Goal: Entertainment & Leisure: Consume media (video, audio)

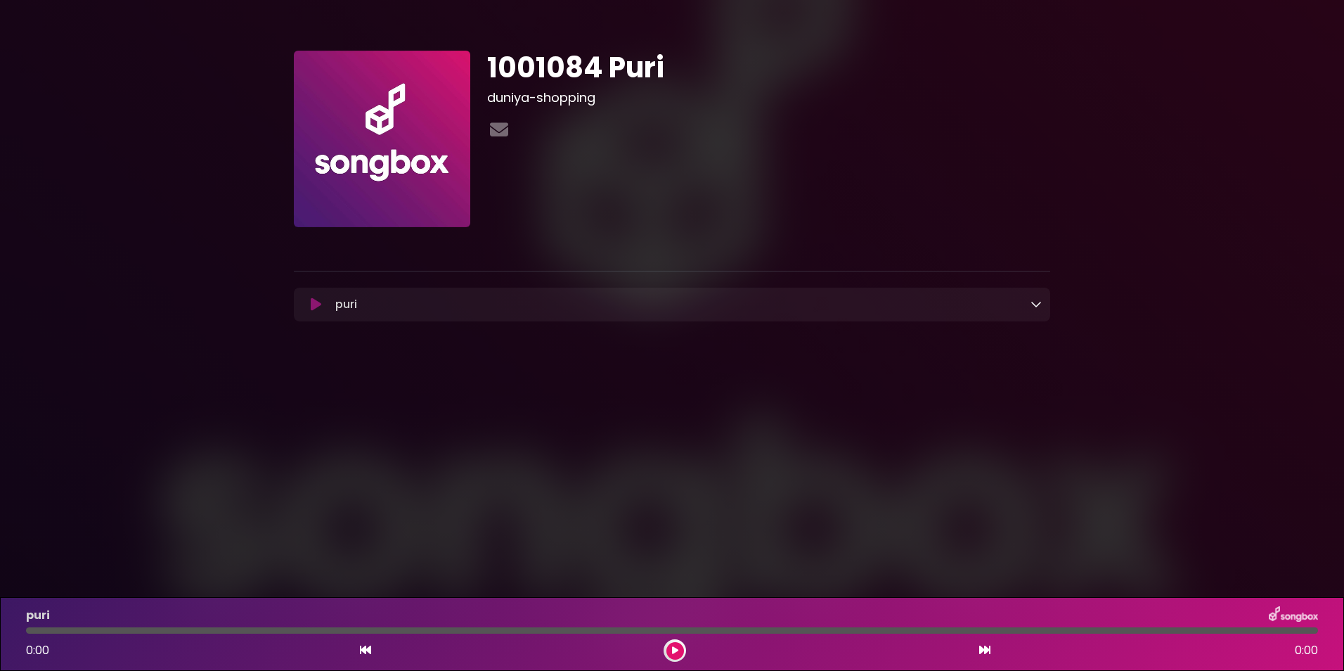
click at [317, 309] on icon at bounding box center [316, 304] width 11 height 14
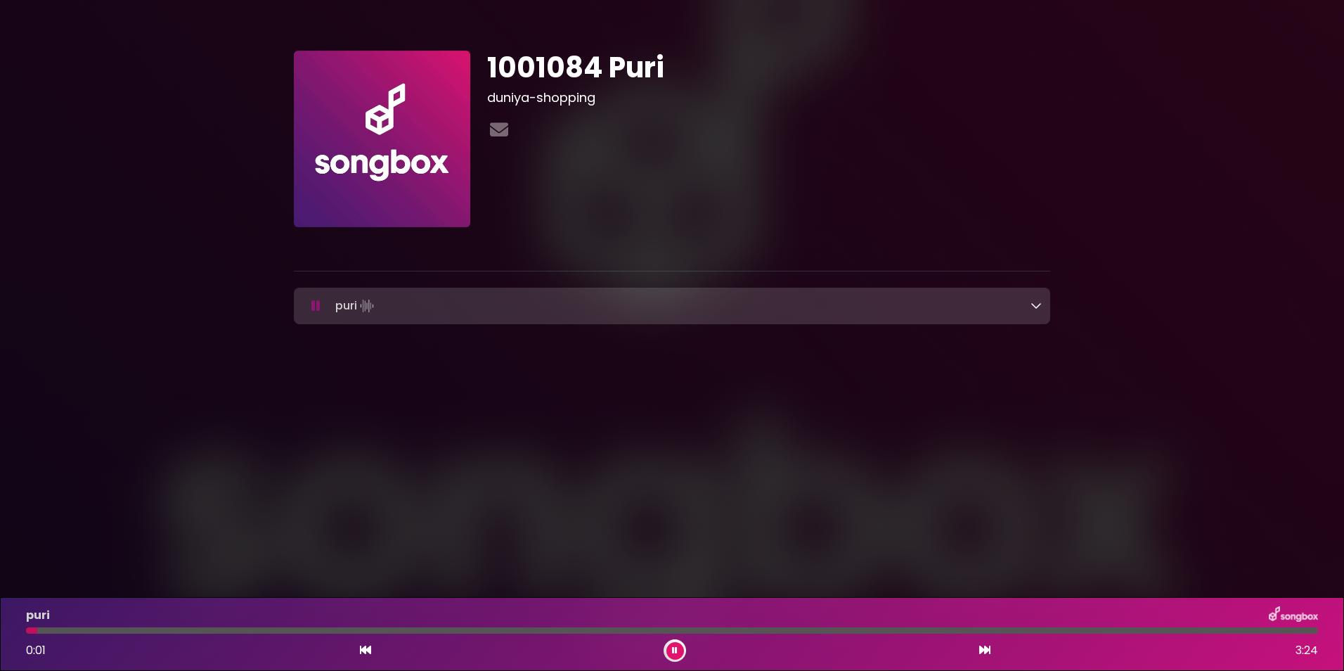
click at [98, 631] on div at bounding box center [672, 630] width 1292 height 6
click at [295, 627] on div at bounding box center [672, 630] width 1292 height 6
click at [676, 642] on button at bounding box center [676, 651] width 18 height 18
